Goal: Information Seeking & Learning: Learn about a topic

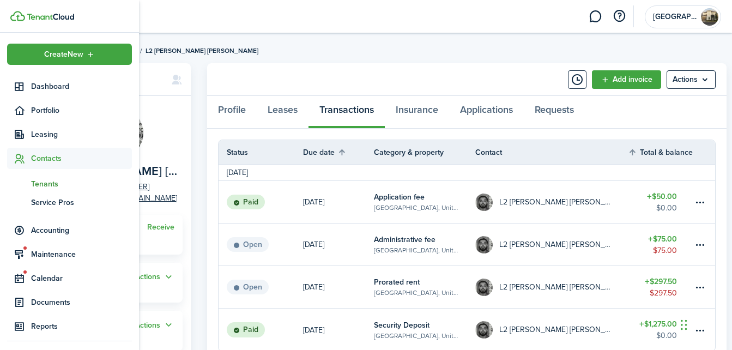
click at [56, 17] on img at bounding box center [50, 17] width 47 height 7
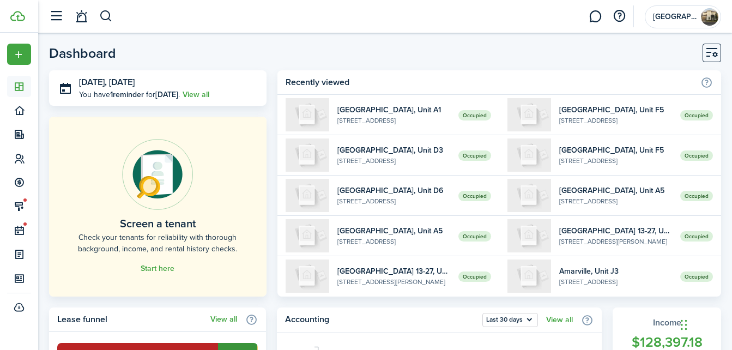
click at [373, 53] on header-page "Dashboard" at bounding box center [385, 57] width 672 height 27
click at [273, 54] on header-page "Dashboard" at bounding box center [385, 57] width 672 height 27
click at [167, 50] on header-page "Dashboard" at bounding box center [385, 57] width 672 height 27
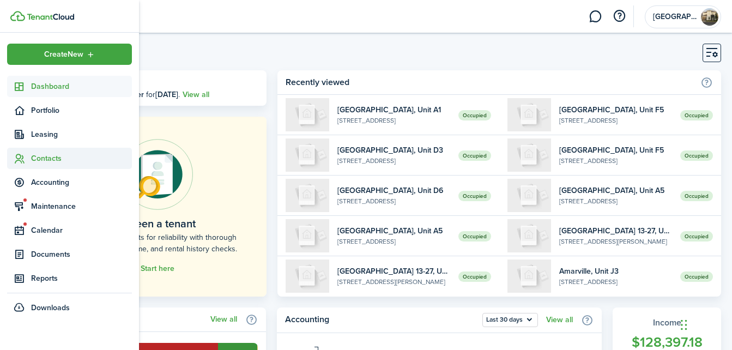
click at [48, 159] on span "Contacts" at bounding box center [81, 158] width 101 height 11
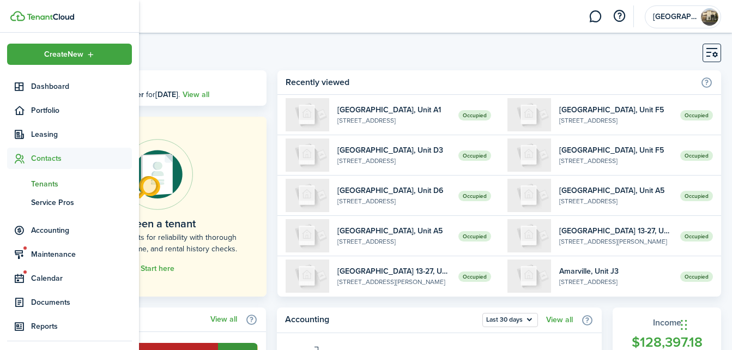
click at [38, 183] on span "Tenants" at bounding box center [81, 183] width 101 height 11
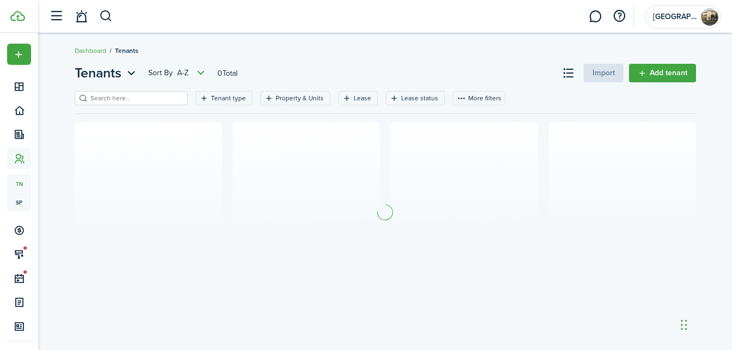
click at [160, 103] on filter-search at bounding box center [131, 98] width 113 height 14
click at [159, 100] on input "search" at bounding box center [136, 98] width 96 height 10
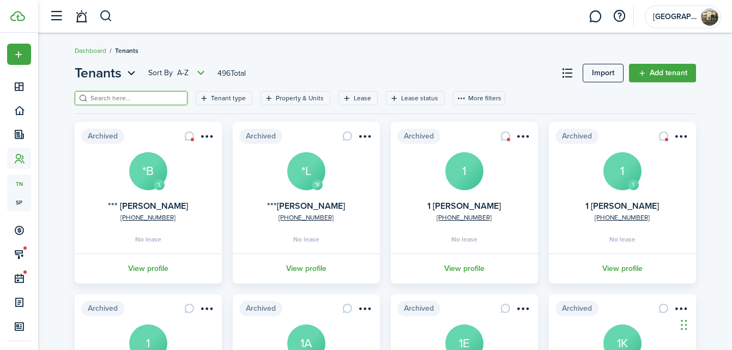
click at [159, 100] on input "search" at bounding box center [136, 98] width 96 height 10
click at [103, 98] on input "search" at bounding box center [136, 98] width 96 height 10
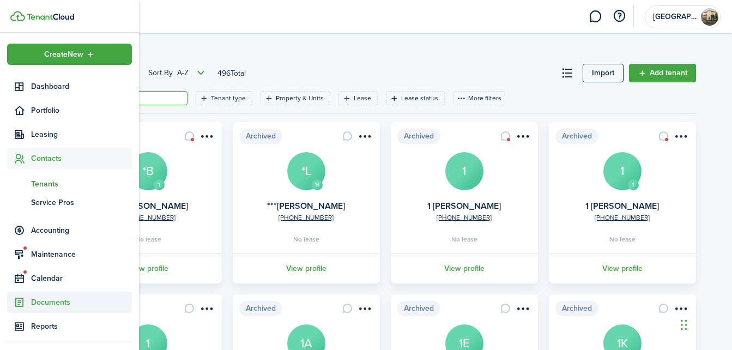
scroll to position [25, 0]
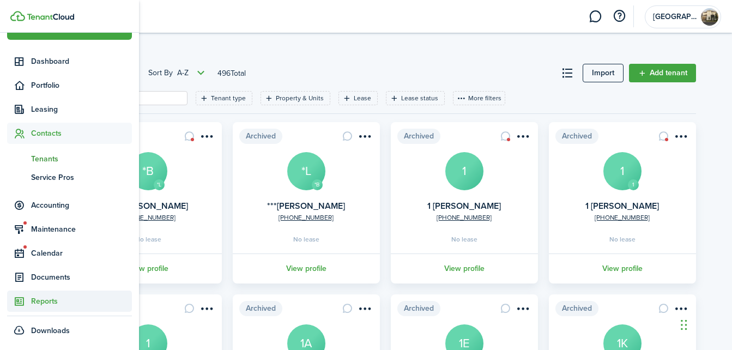
click at [54, 299] on span "Reports" at bounding box center [81, 300] width 101 height 11
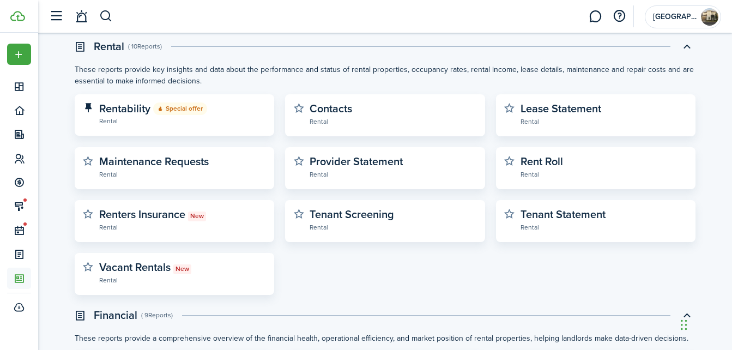
scroll to position [81, 0]
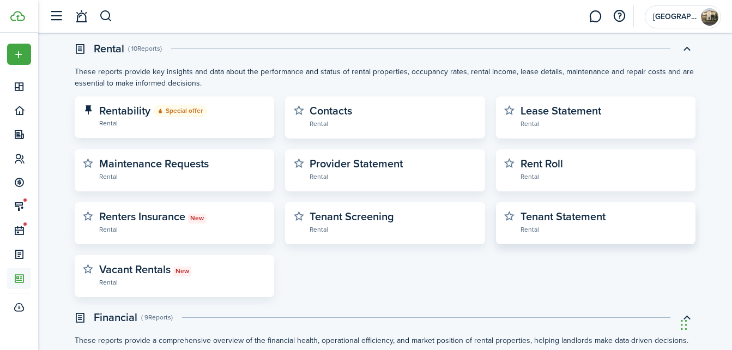
click at [560, 217] on widget-stats-description "Tenant Statement" at bounding box center [562, 216] width 85 height 16
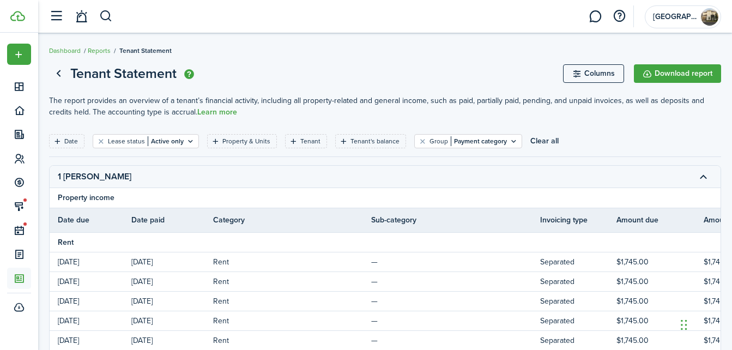
scroll to position [11, 0]
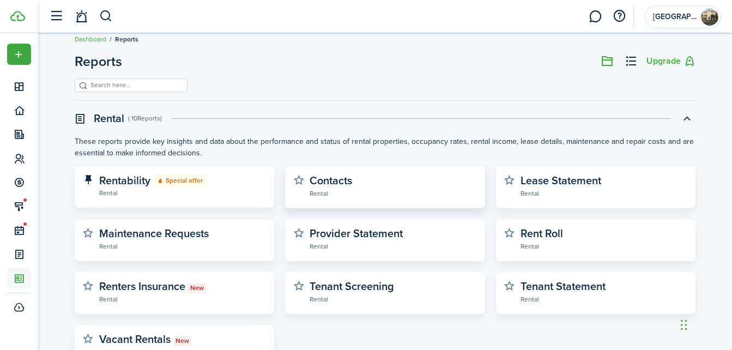
click at [375, 197] on widget-stats-subtitle "Rental" at bounding box center [392, 192] width 167 height 11
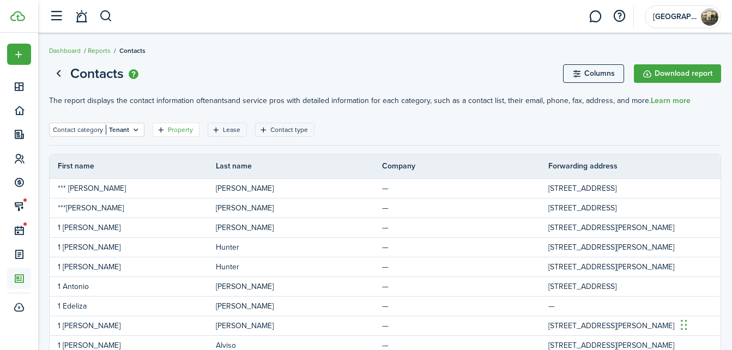
click at [176, 130] on filter-tag-label "Property" at bounding box center [180, 130] width 25 height 10
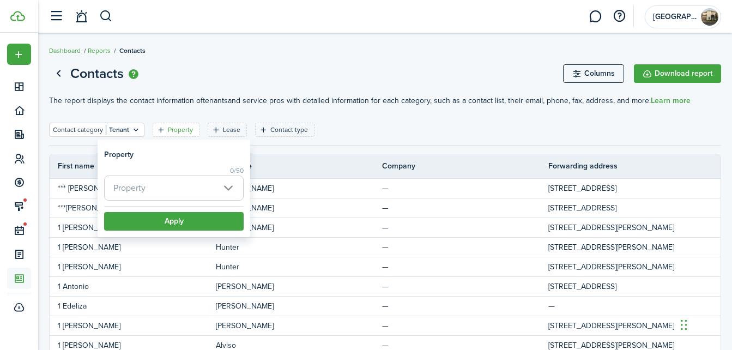
click at [188, 183] on span "Property" at bounding box center [174, 188] width 138 height 24
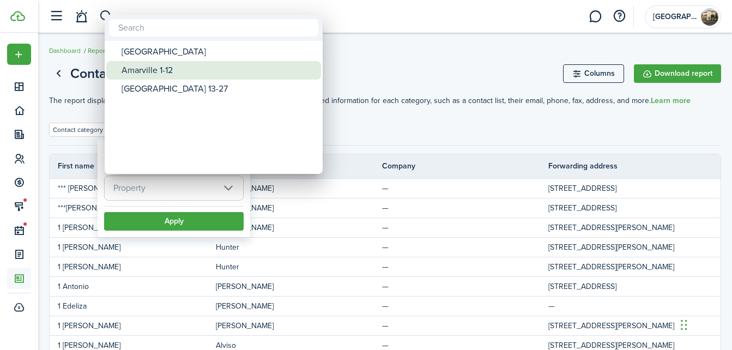
click at [176, 71] on div "Amarville 1-12" at bounding box center [217, 70] width 193 height 19
type input "Amarville 1-12"
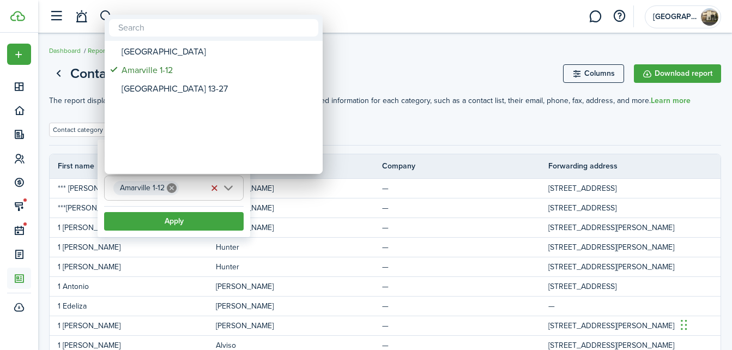
click at [159, 223] on div at bounding box center [366, 175] width 906 height 524
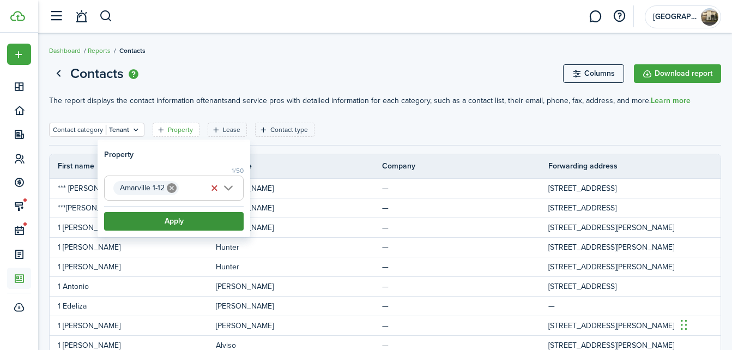
click at [170, 225] on button "Apply" at bounding box center [173, 221] width 139 height 19
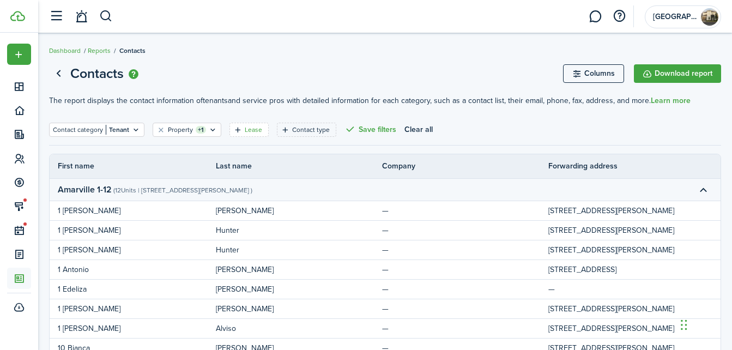
click at [235, 130] on icon "Open filter" at bounding box center [237, 129] width 9 height 9
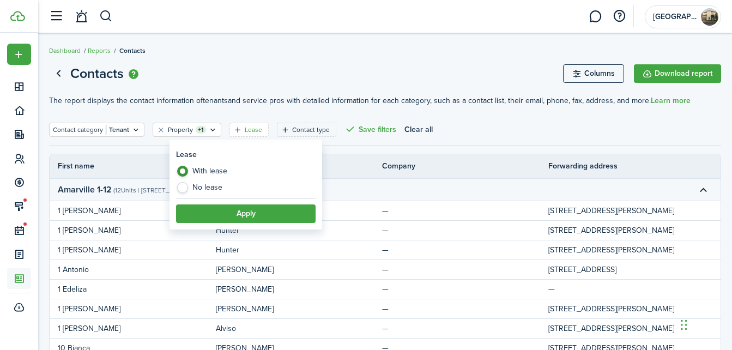
click at [240, 76] on page-view-header "Contacts Columns Download report" at bounding box center [385, 73] width 672 height 21
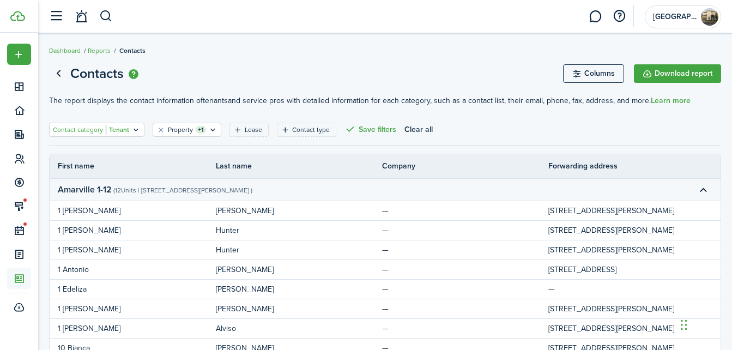
click at [81, 127] on filter-tag-label "Contact category" at bounding box center [78, 130] width 50 height 10
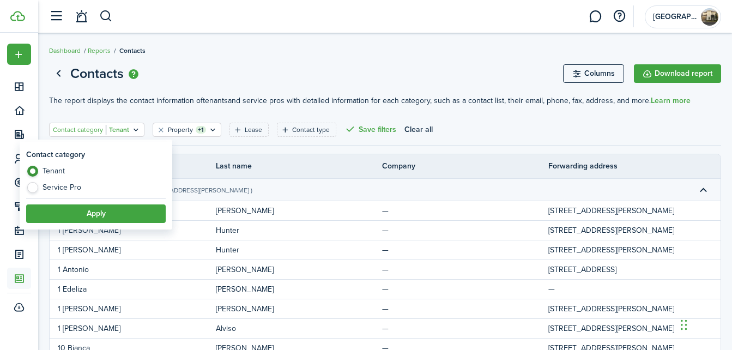
click at [81, 127] on filter-tag-label "Contact category" at bounding box center [78, 130] width 50 height 10
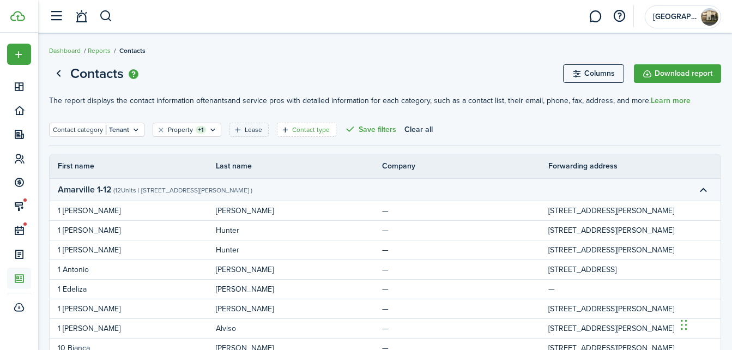
click at [304, 127] on filter-tag-label "Contact type" at bounding box center [311, 130] width 38 height 10
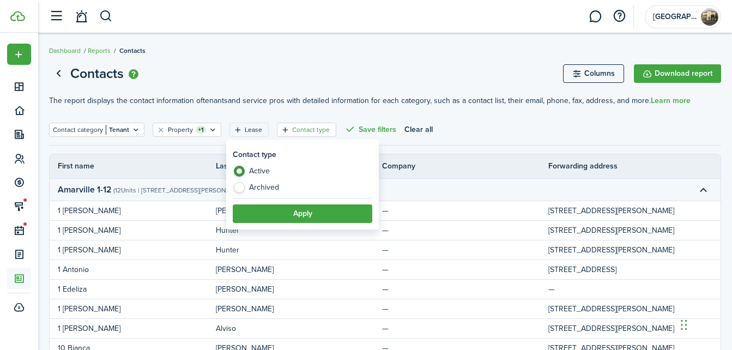
click at [304, 127] on filter-tag-label "Contact type" at bounding box center [311, 130] width 38 height 10
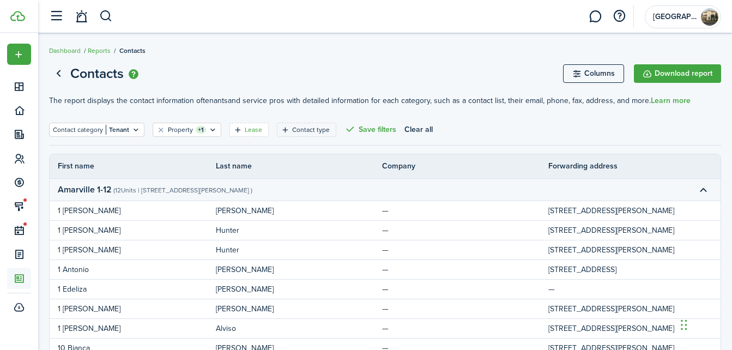
click at [252, 127] on filter-tag-label "Lease" at bounding box center [253, 130] width 17 height 10
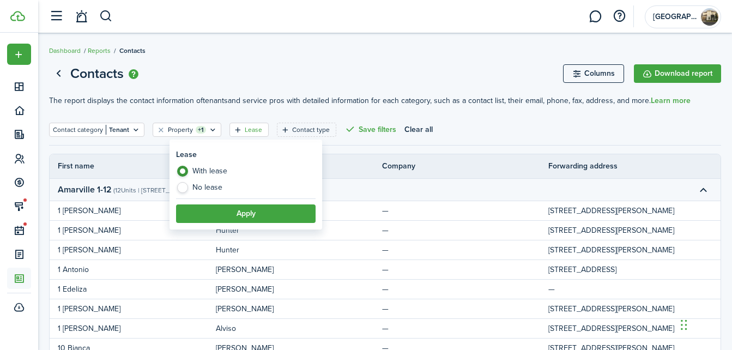
click at [252, 127] on filter-tag-label "Lease" at bounding box center [253, 130] width 17 height 10
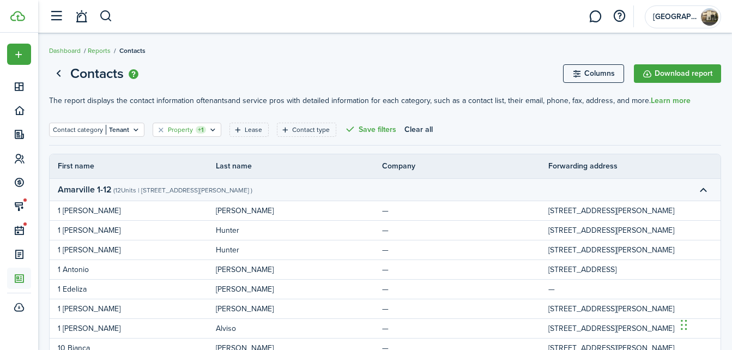
click at [204, 128] on filter-tag "Property +1" at bounding box center [187, 130] width 69 height 14
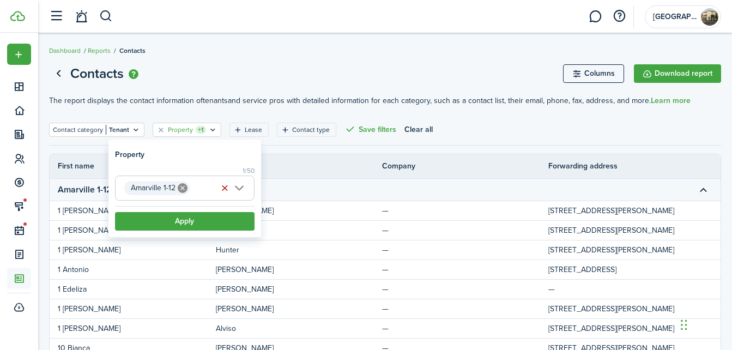
click at [204, 128] on filter-tag "Property +1" at bounding box center [187, 130] width 69 height 14
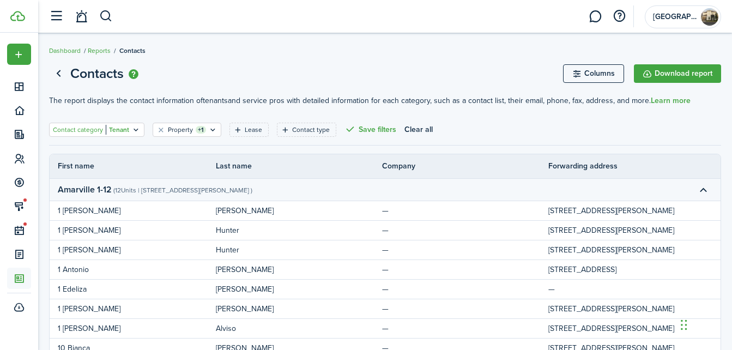
click at [131, 129] on icon "Open filter" at bounding box center [135, 129] width 9 height 9
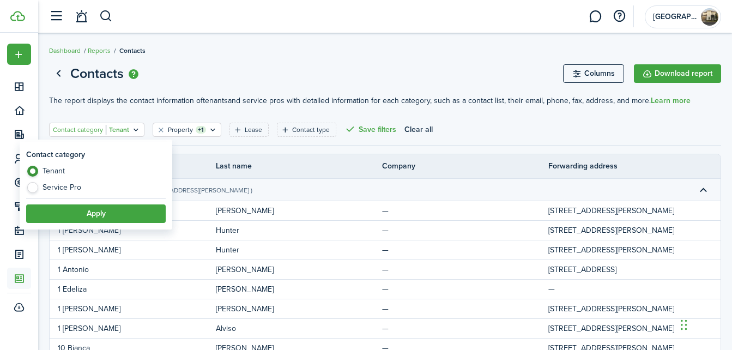
click at [131, 129] on icon "Open filter" at bounding box center [135, 129] width 9 height 9
